Goal: Task Accomplishment & Management: Manage account settings

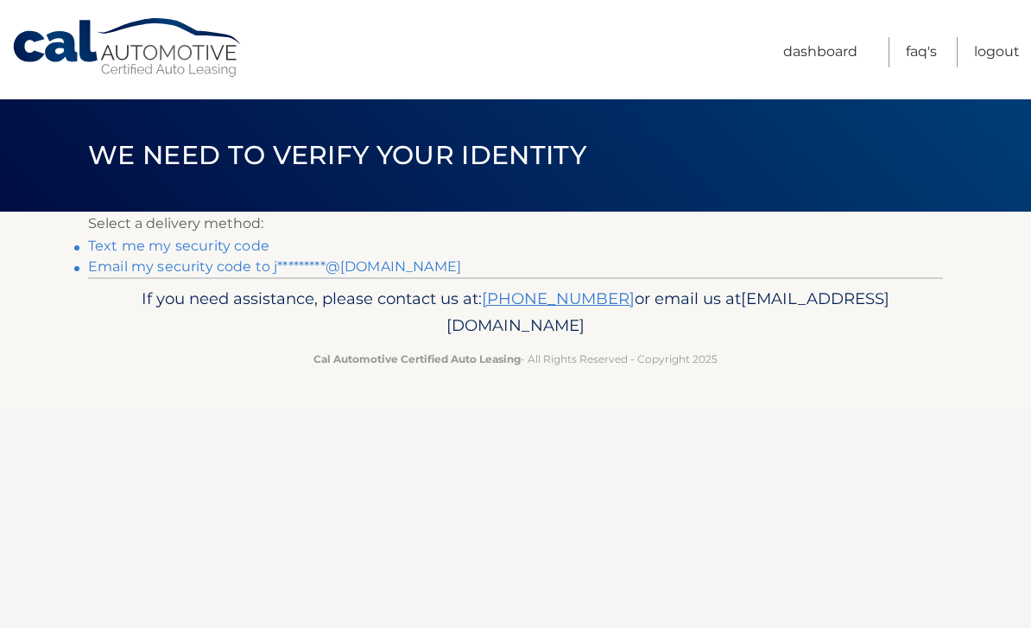
click at [713, 437] on div "Cal Automotive Menu Dashboard FAQ's Logout ×" at bounding box center [515, 314] width 1031 height 628
click at [375, 273] on link "Email my security code to j*********@[DOMAIN_NAME]" at bounding box center [274, 266] width 373 height 16
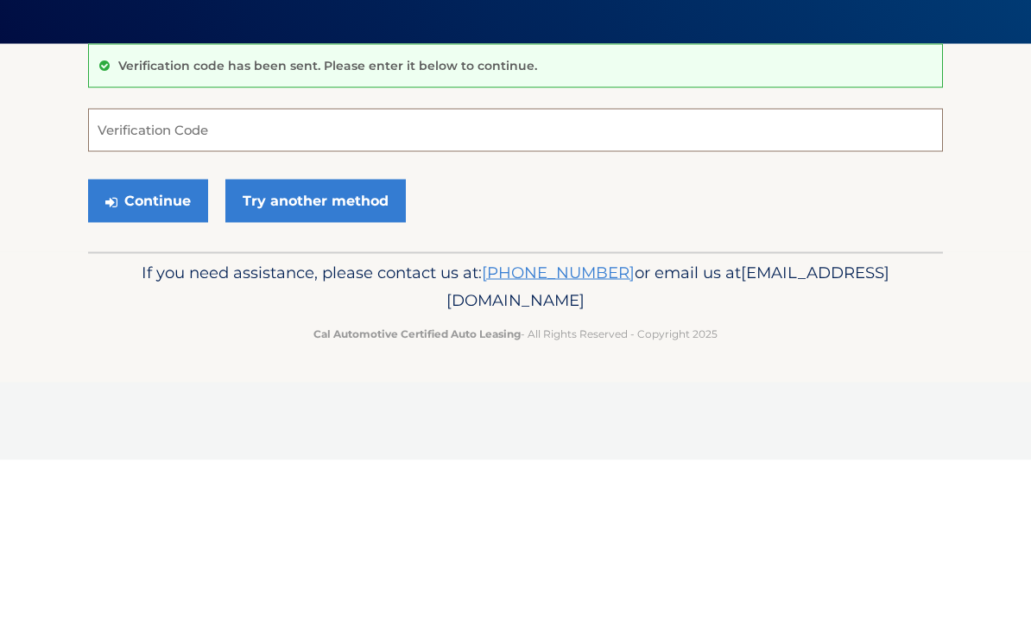
click at [157, 297] on input "Verification Code" at bounding box center [515, 297] width 855 height 43
paste input "394350"
type input "394350"
click at [164, 375] on button "Continue" at bounding box center [148, 368] width 120 height 43
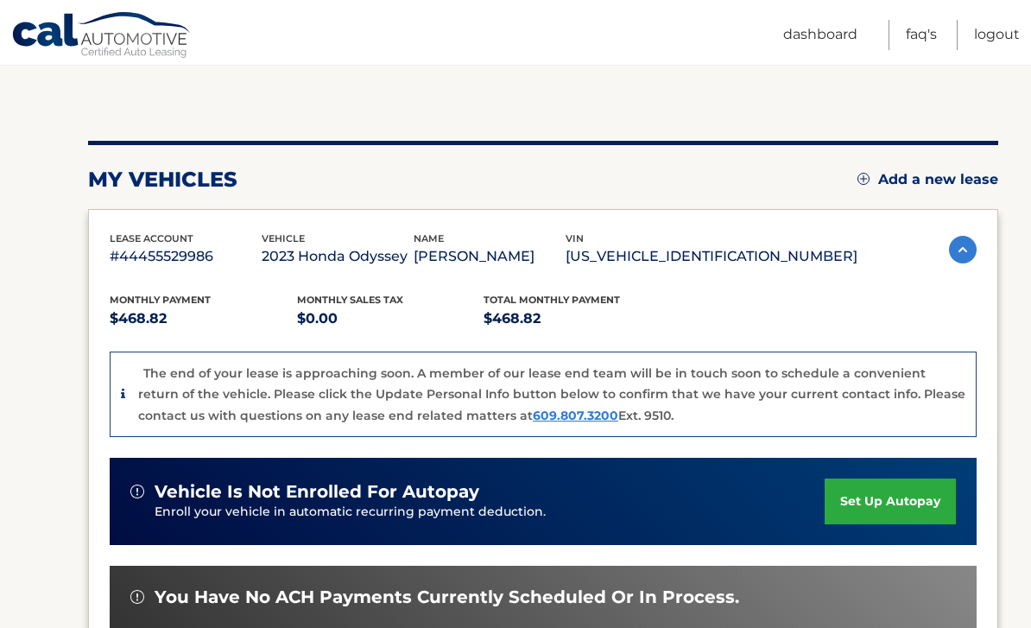
scroll to position [148, 0]
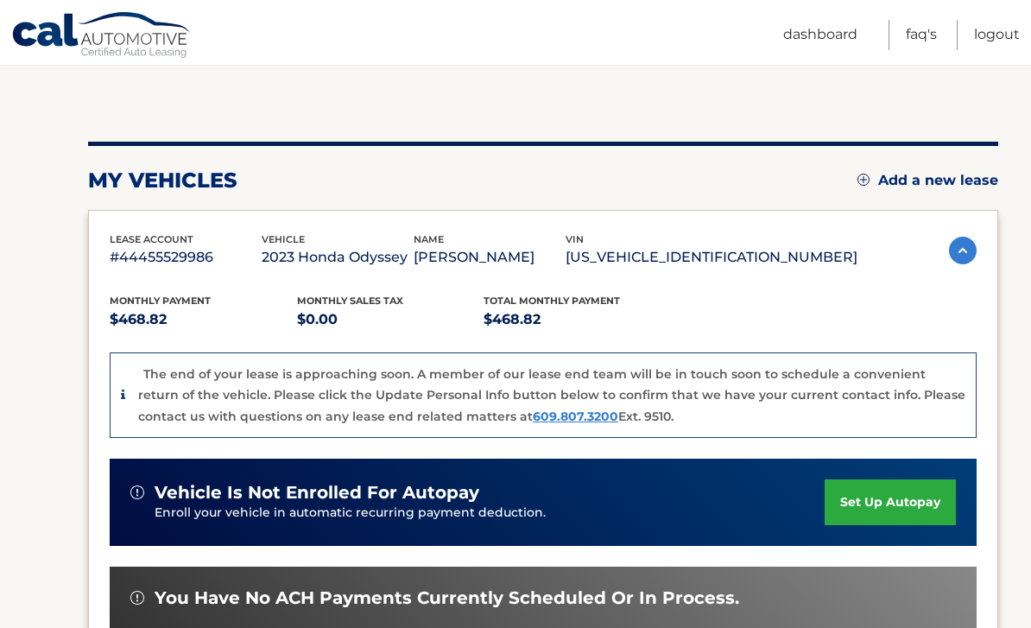
click at [1004, 36] on link "Logout" at bounding box center [997, 35] width 46 height 30
